Goal: Task Accomplishment & Management: Manage account settings

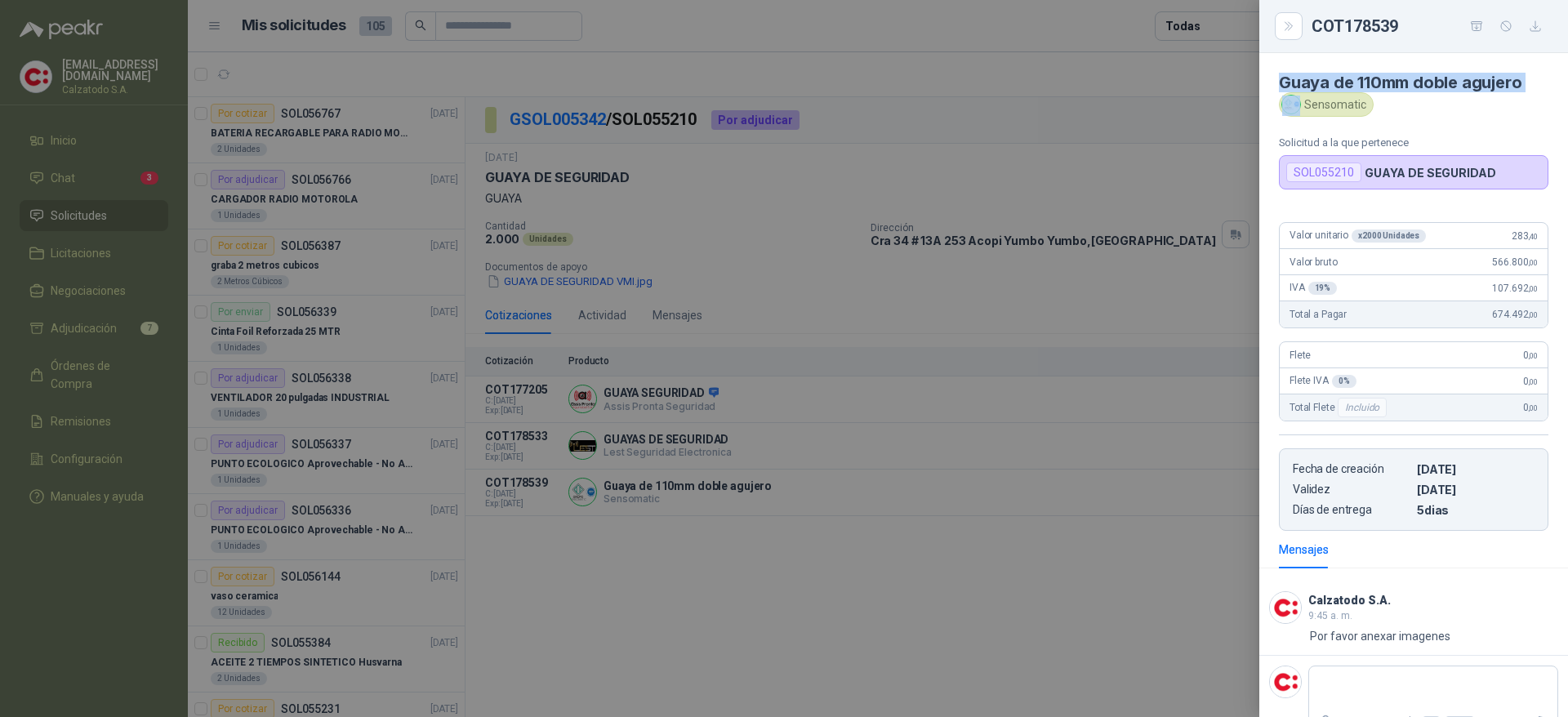
scroll to position [490, 0]
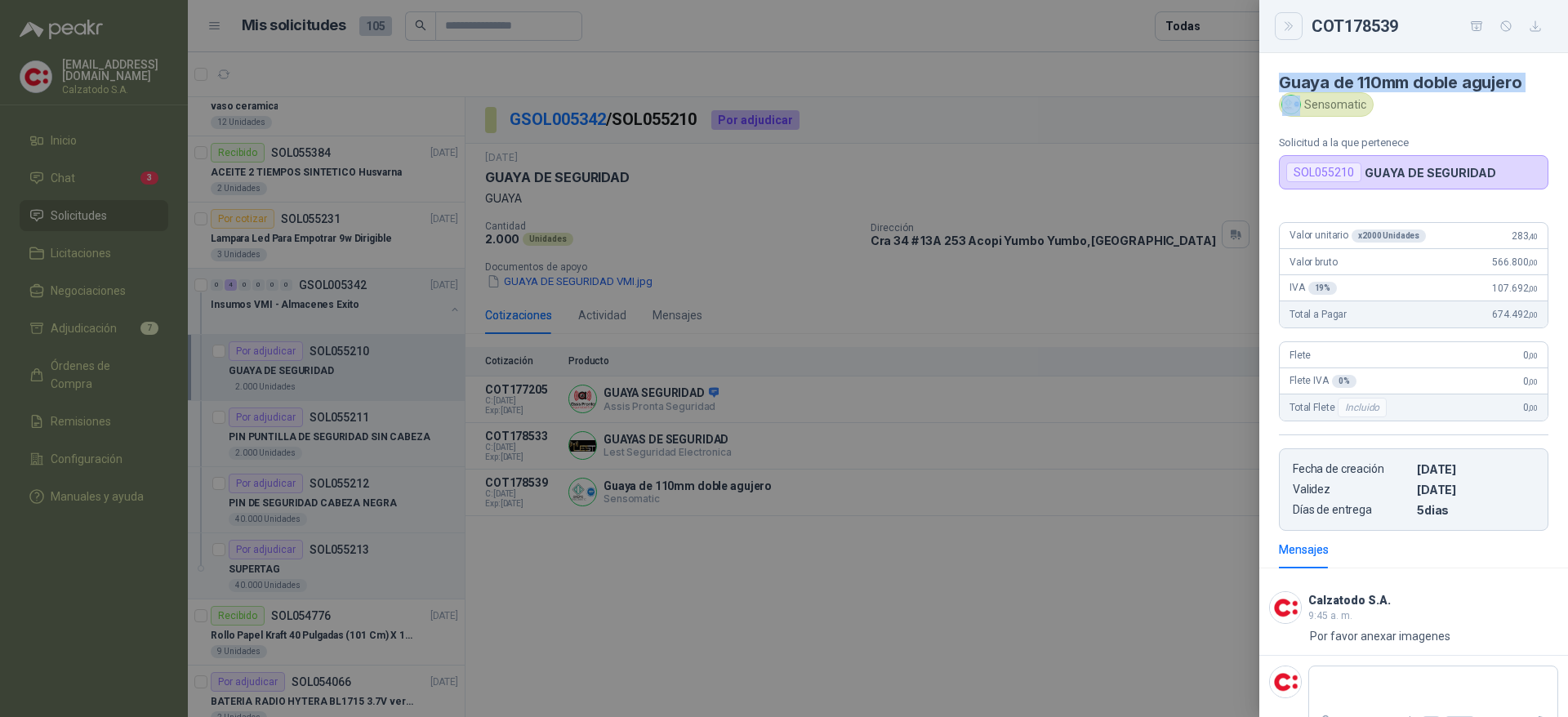
click at [1287, 27] on icon "Close" at bounding box center [1289, 26] width 14 height 14
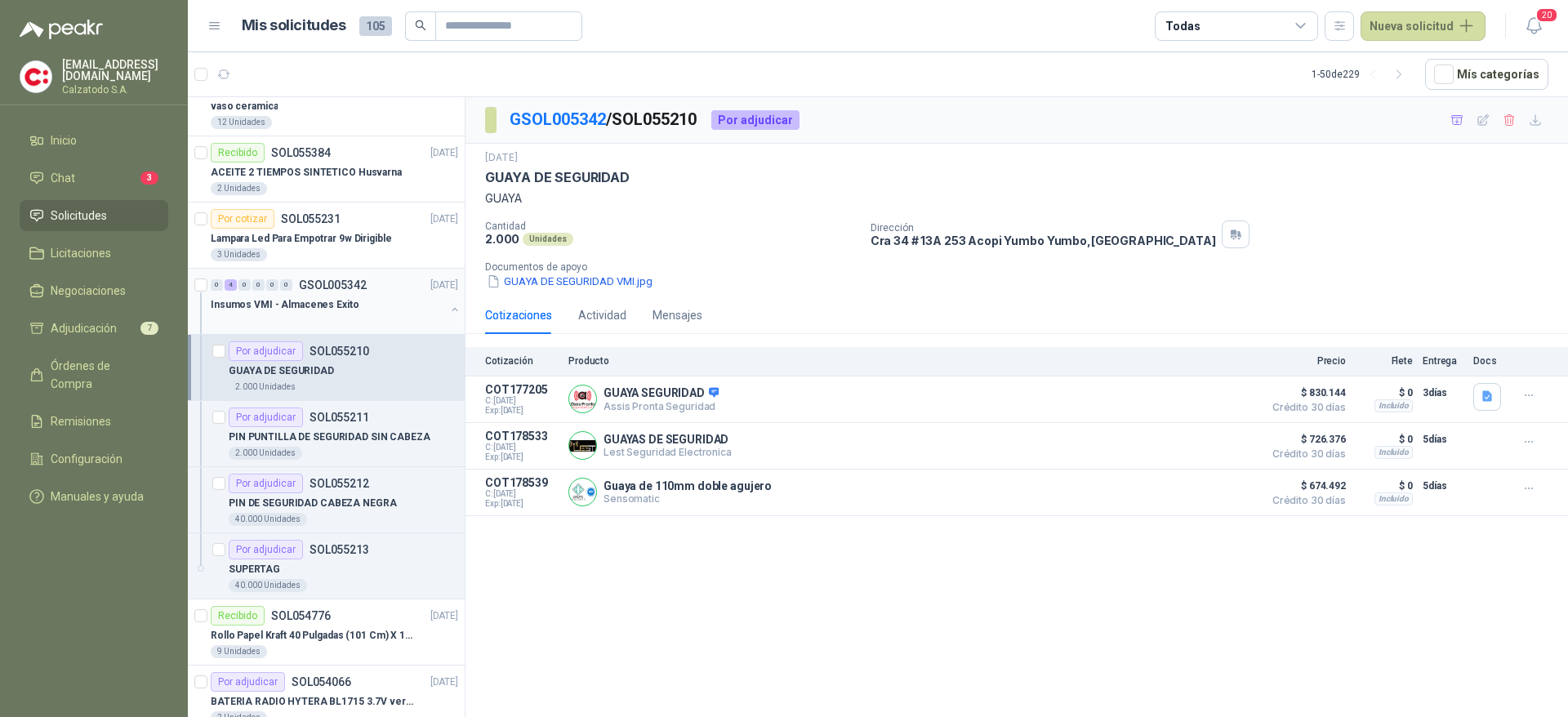
scroll to position [0, 0]
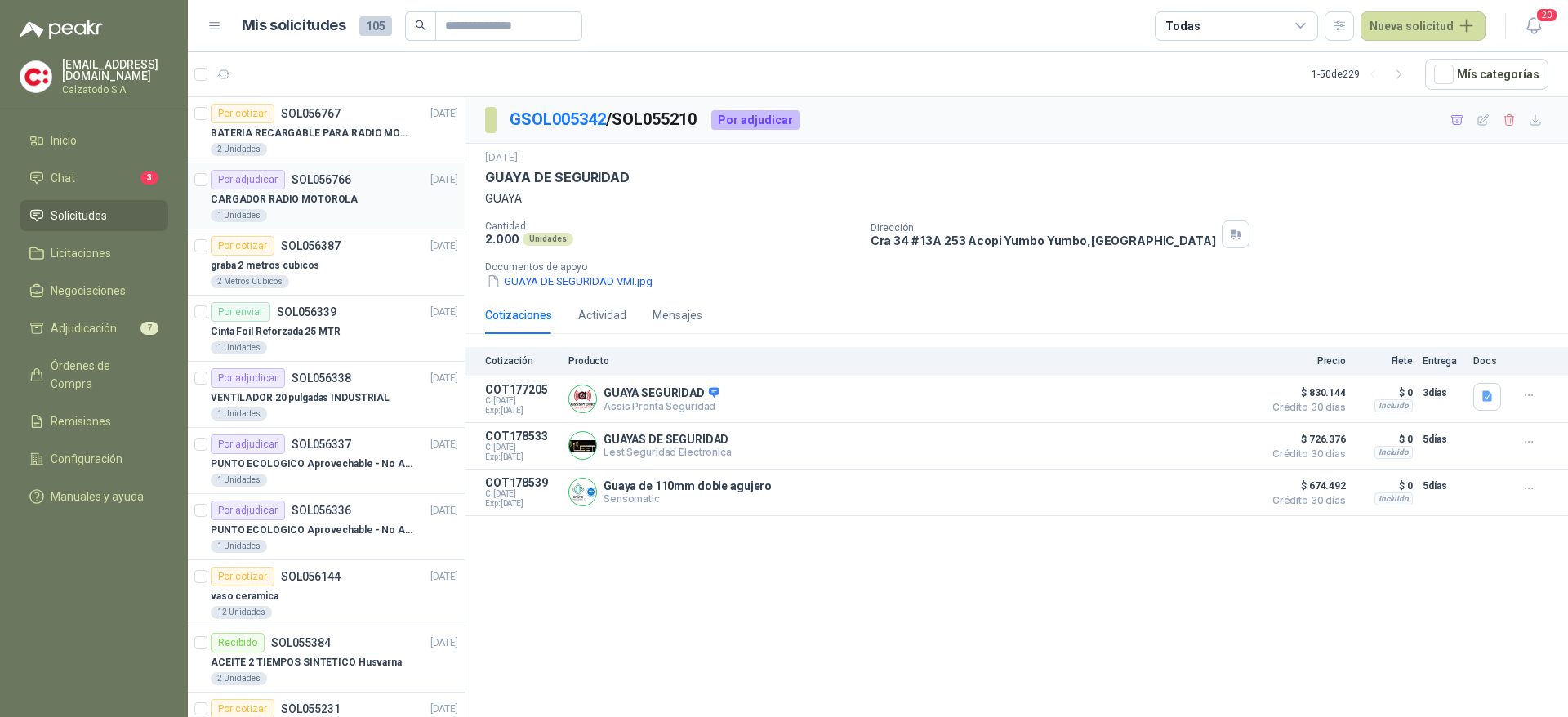
click at [301, 187] on div "Por adjudicar SOL056766" at bounding box center [281, 179] width 141 height 19
click at [281, 206] on p "CARGADOR RADIO MOTOROLA" at bounding box center [283, 199] width 147 height 16
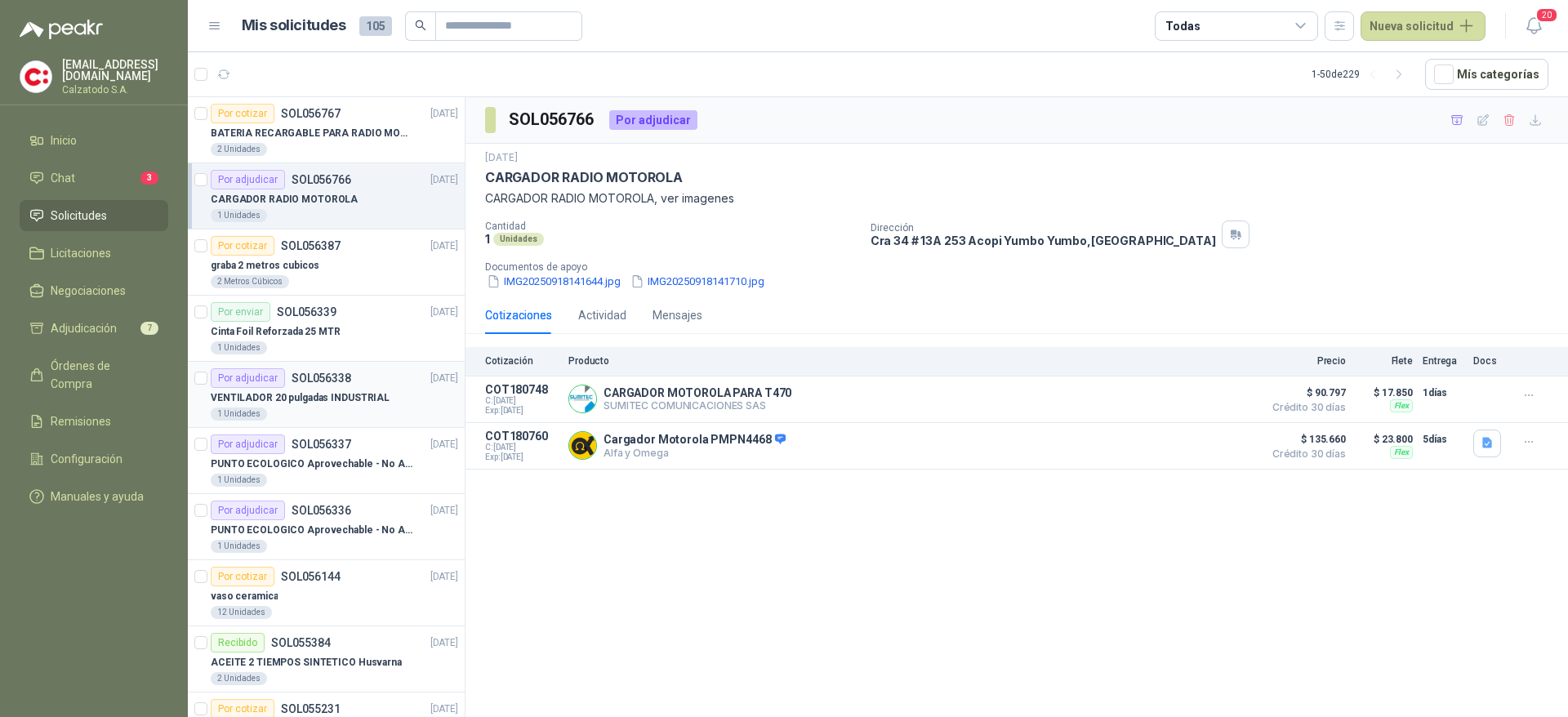
click at [328, 418] on div "1 Unidades" at bounding box center [334, 414] width 248 height 13
click at [336, 501] on div "Por adjudicar SOL056336" at bounding box center [281, 510] width 141 height 19
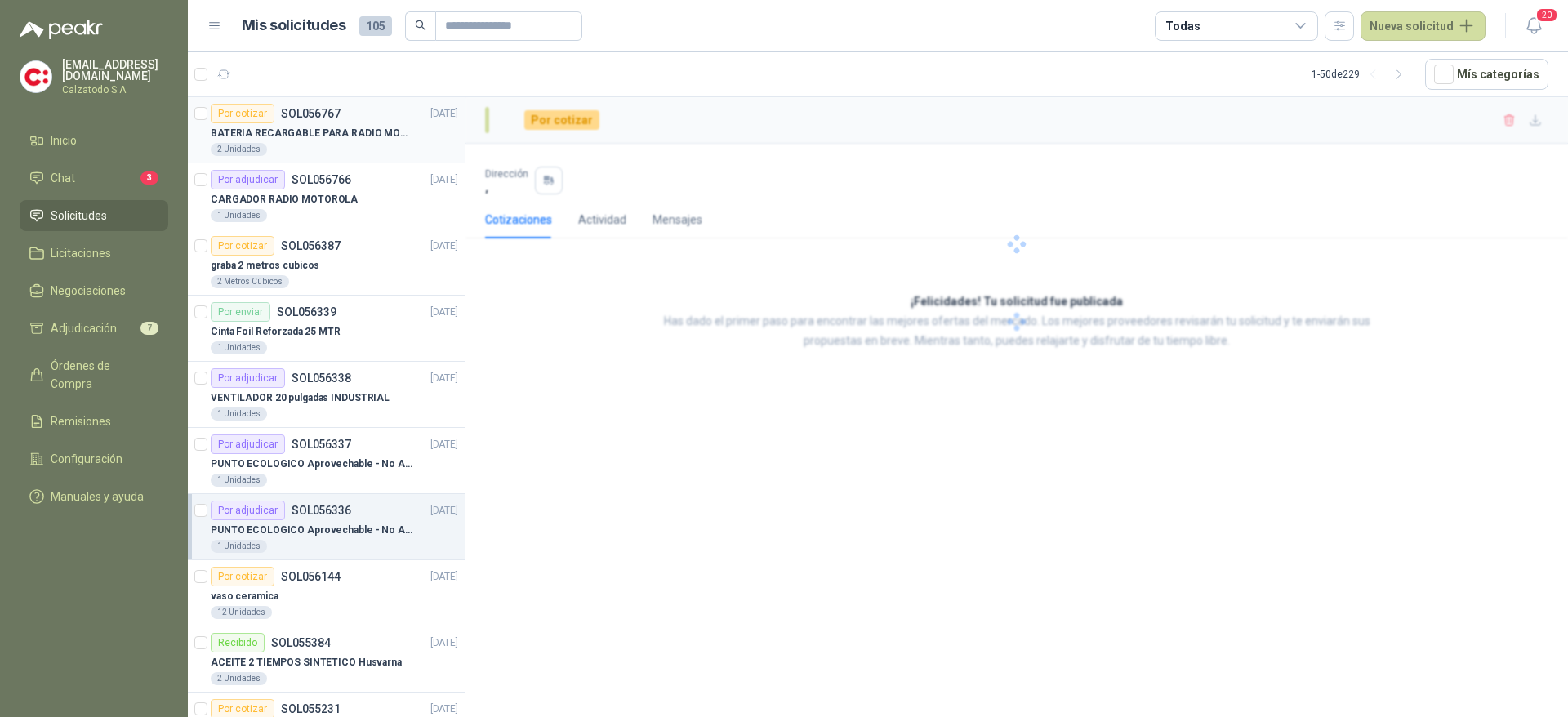
click at [328, 141] on div "BATERIA RECARGABLE PARA RADIO MOTOROLA" at bounding box center [334, 133] width 248 height 19
